Goal: Find specific page/section: Find specific page/section

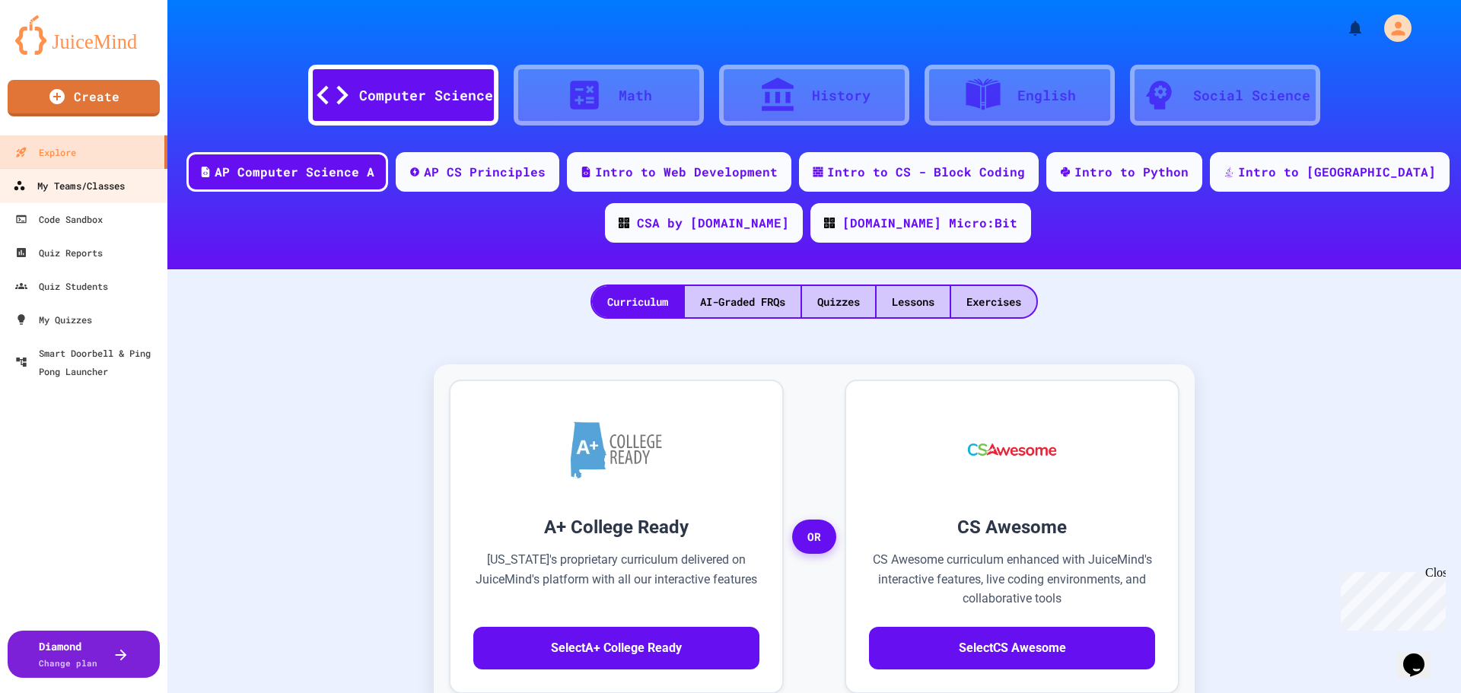
click at [64, 193] on div "My Teams/Classes" at bounding box center [69, 186] width 112 height 19
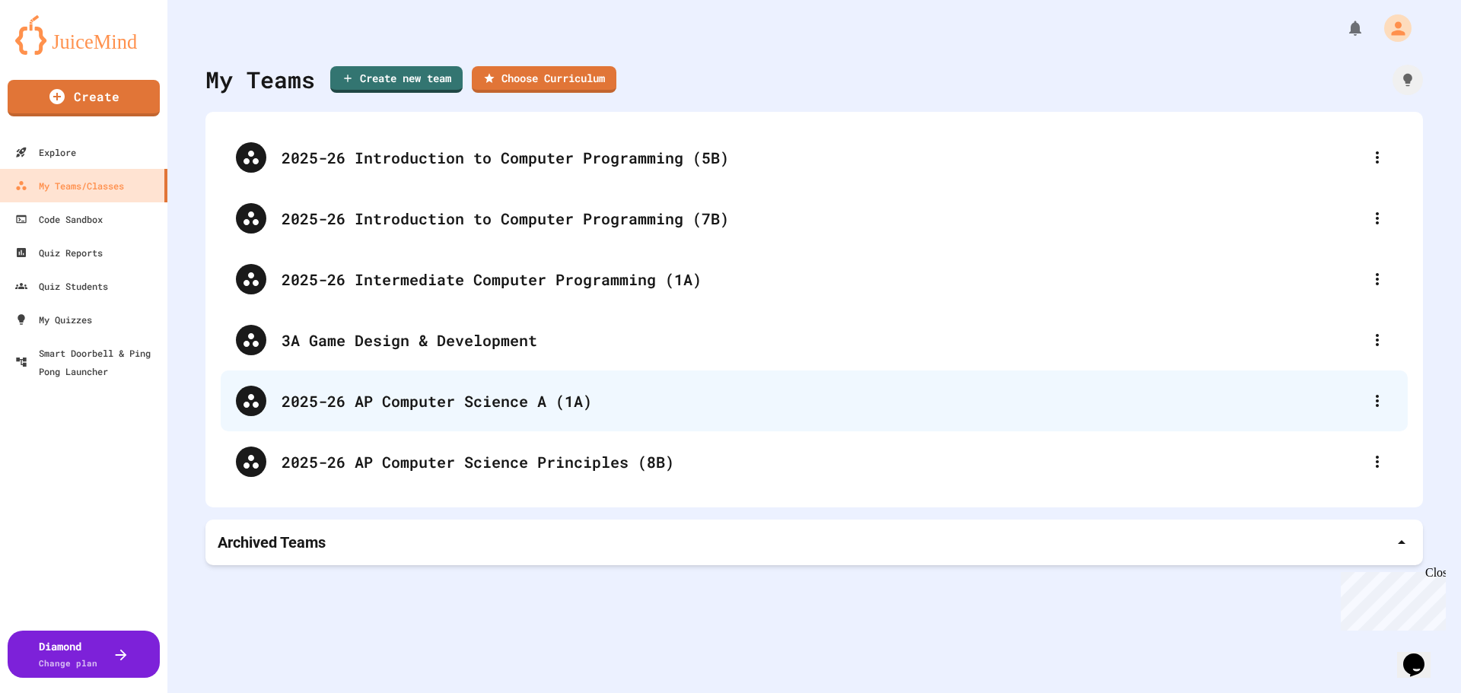
click at [451, 403] on div "2025-26 AP Computer Science A (1A)" at bounding box center [822, 401] width 1081 height 23
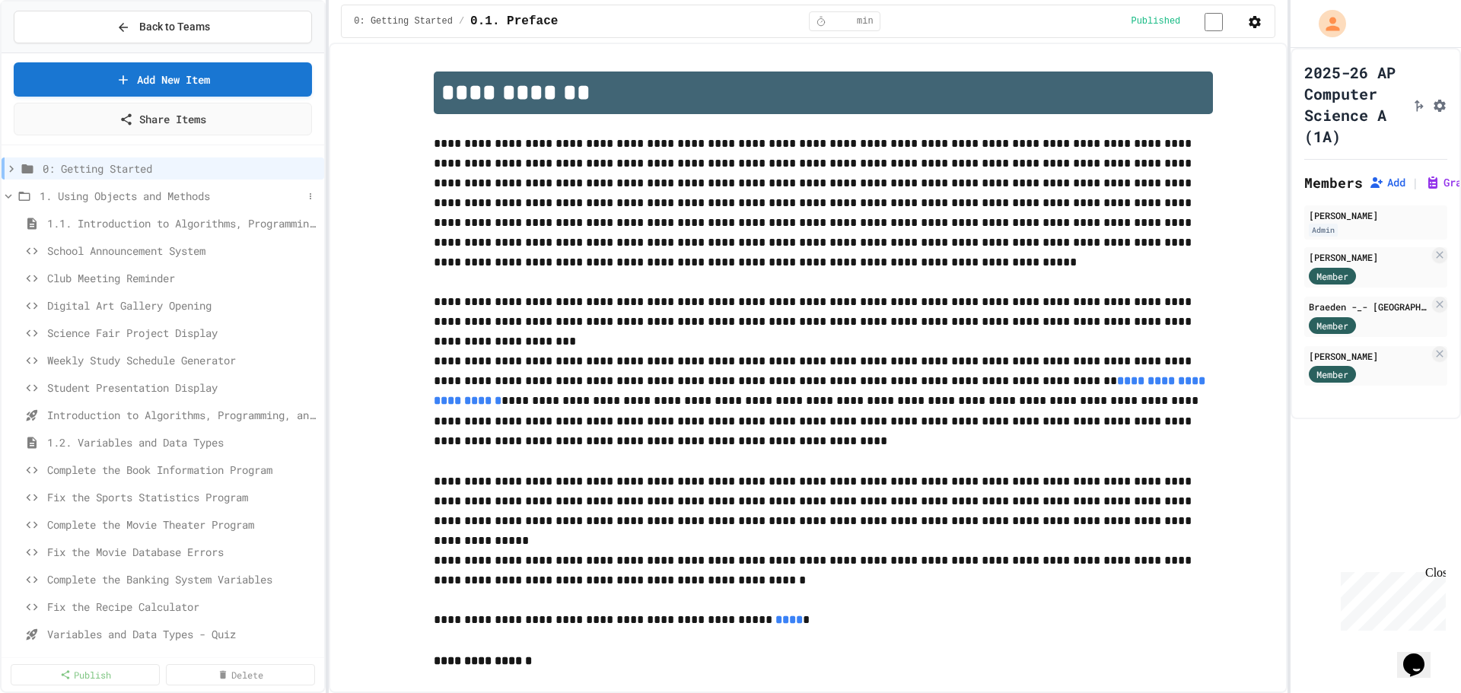
click at [11, 197] on icon at bounding box center [9, 197] width 14 height 14
